Goal: Transaction & Acquisition: Book appointment/travel/reservation

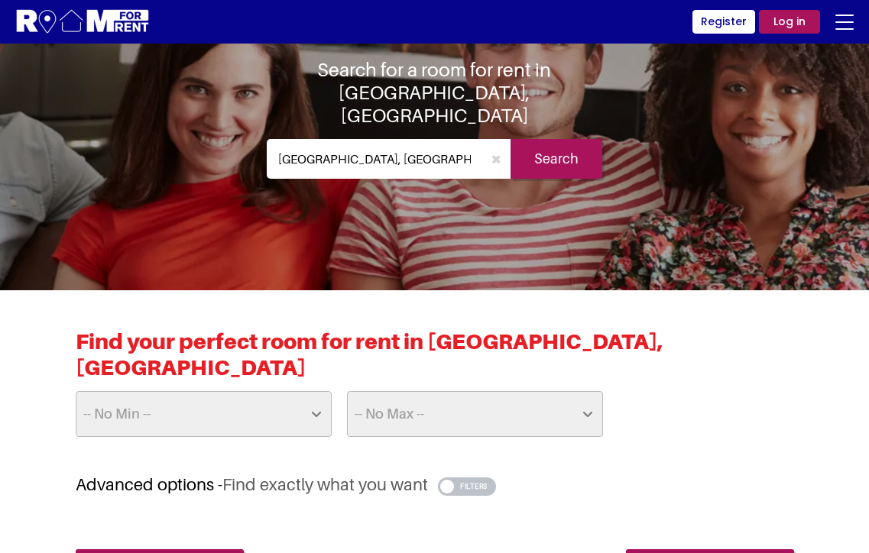
scroll to position [96, 0]
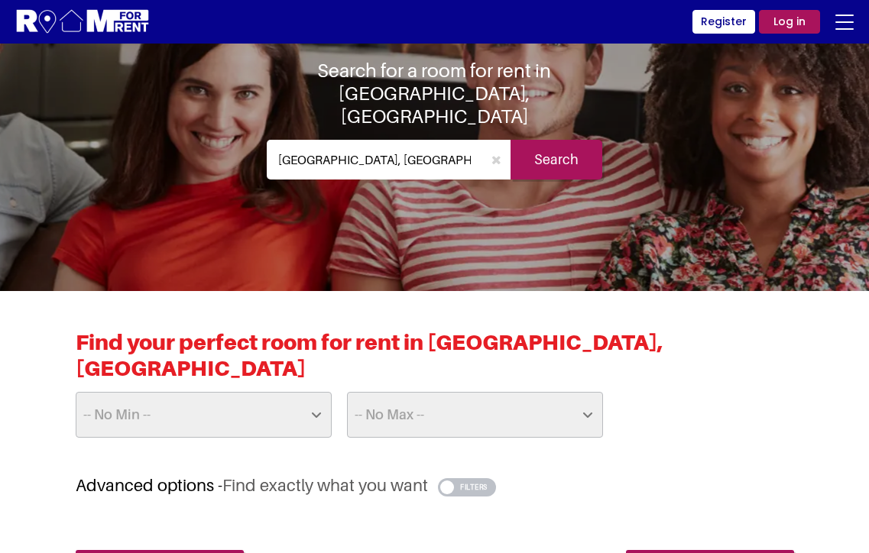
select select "25"
click at [512, 392] on select "-- No Max -- £50 £75 £100 £125 £150 £175 £200 £225 £250 £275 £300 £325 £350 £37…" at bounding box center [475, 415] width 256 height 46
select select "1000"
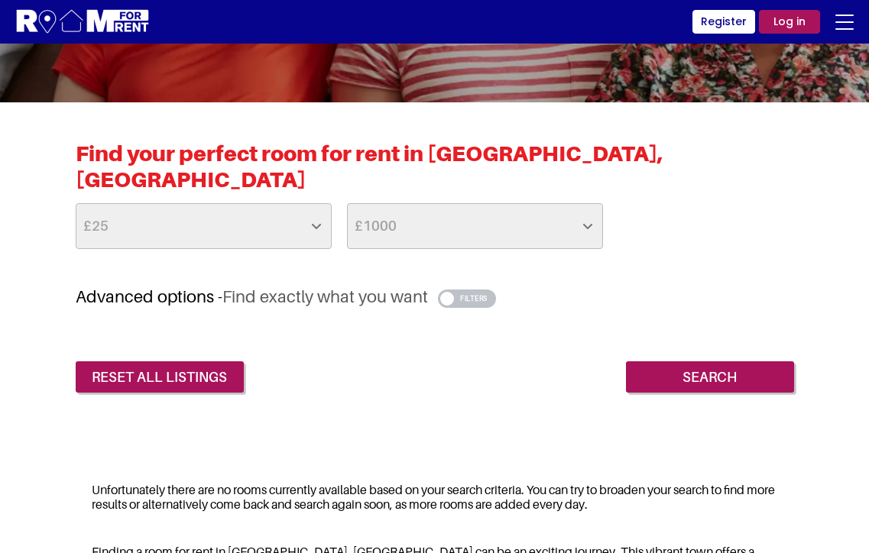
scroll to position [389, 0]
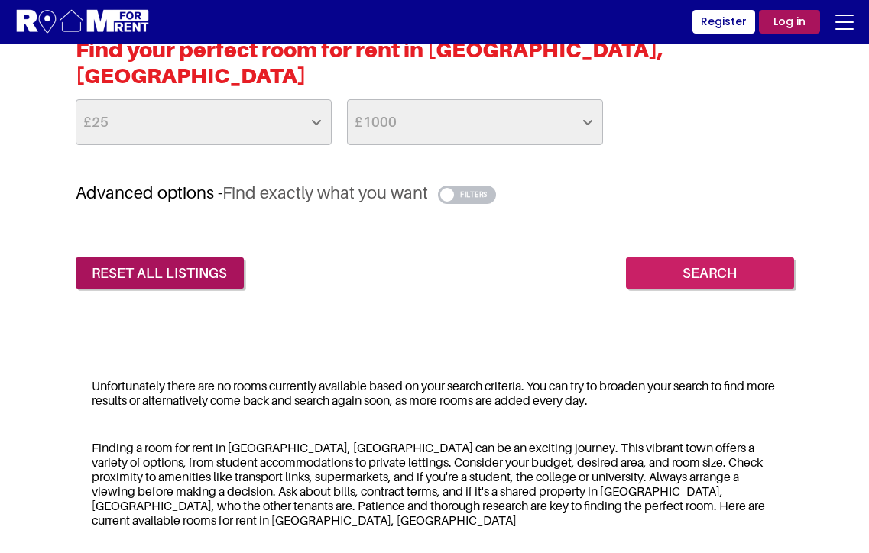
click at [684, 257] on input "Search" at bounding box center [710, 273] width 168 height 32
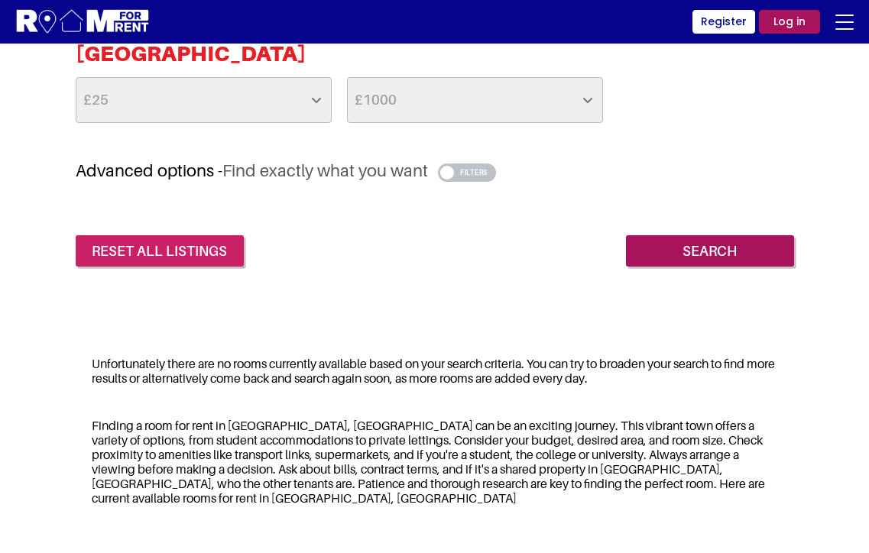
scroll to position [410, 0]
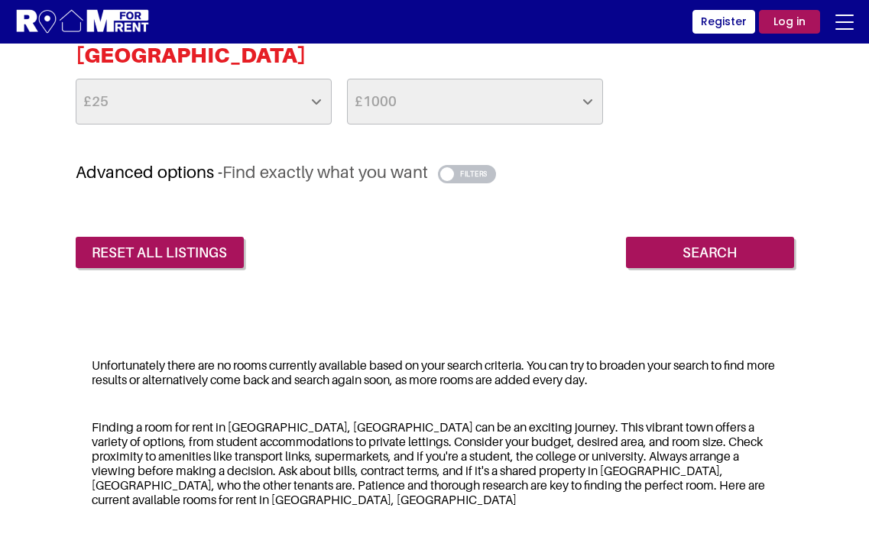
click at [455, 165] on button "button" at bounding box center [467, 174] width 59 height 18
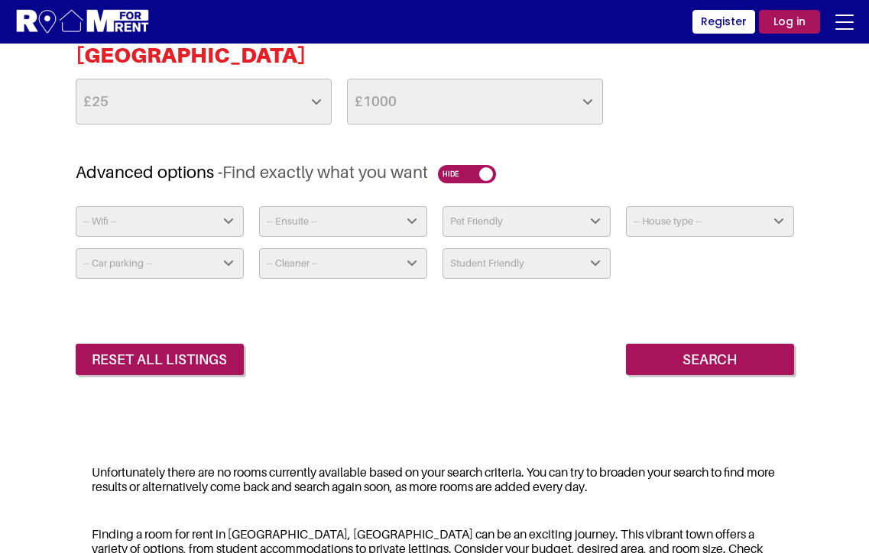
click at [467, 165] on button "button" at bounding box center [467, 174] width 59 height 18
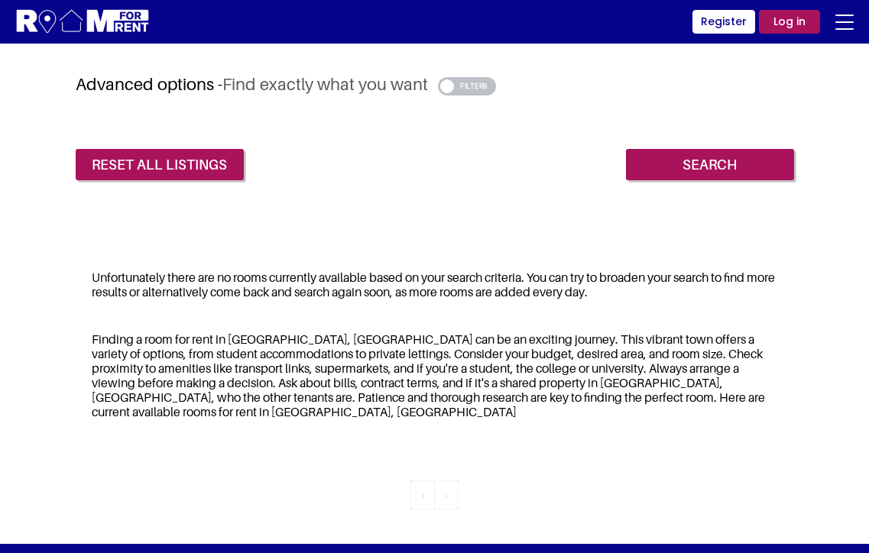
scroll to position [498, 0]
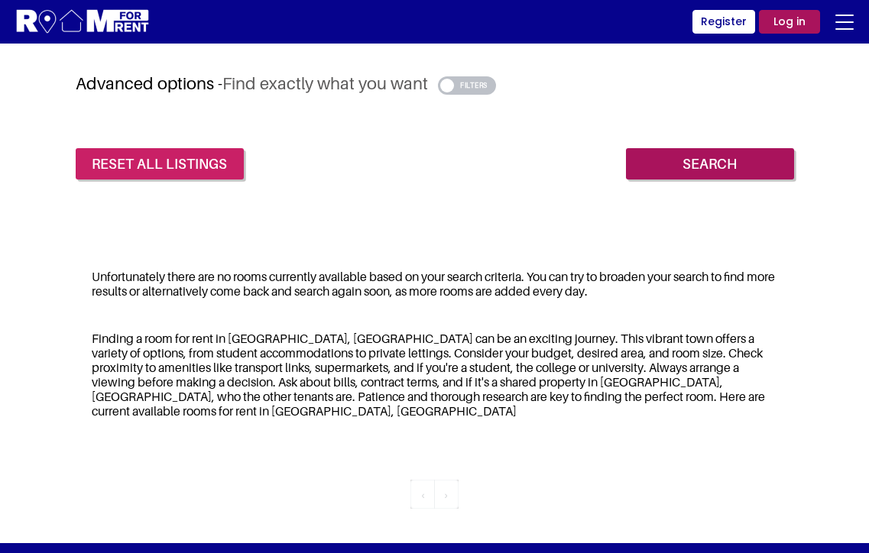
click at [206, 148] on link "reset all listings" at bounding box center [160, 164] width 168 height 32
